Goal: Go to known website: Access a specific website the user already knows

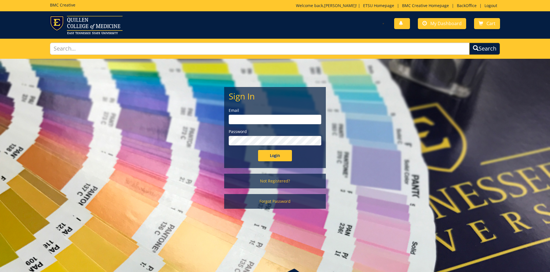
type input "ares@etsu.edu"
click at [278, 156] on input "Login" at bounding box center [275, 155] width 34 height 11
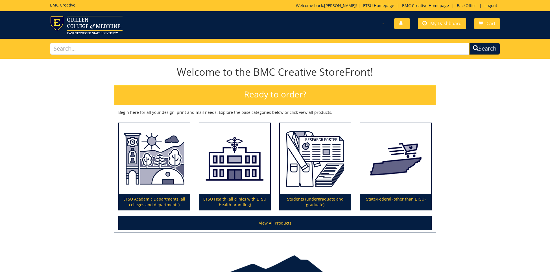
click at [464, 2] on div "BMC Creative Welcome back, [PERSON_NAME] ! | ETSU Homepage | BMC Creative Homep…" at bounding box center [275, 5] width 458 height 11
click at [462, 3] on link "BackOffice" at bounding box center [466, 5] width 25 height 5
